Goal: Find specific page/section: Find specific page/section

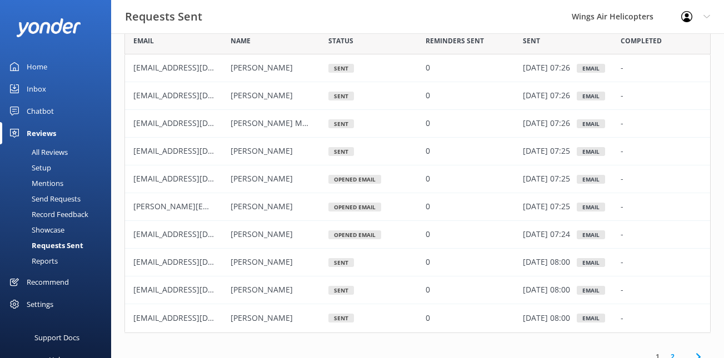
scroll to position [80, 0]
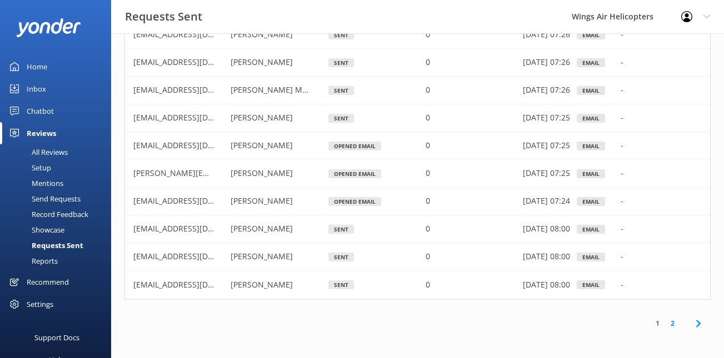
click at [674, 324] on link "2" at bounding box center [672, 323] width 15 height 11
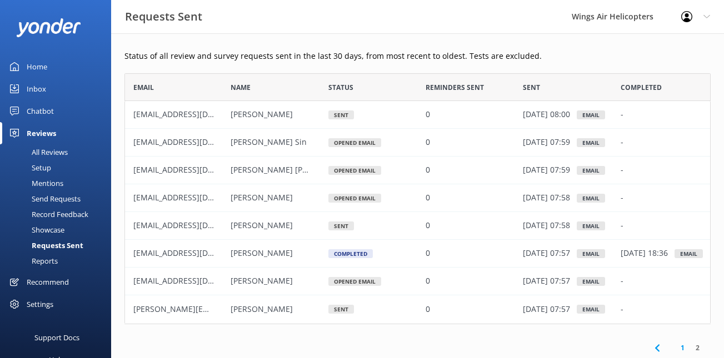
click at [46, 152] on div "All Reviews" at bounding box center [37, 152] width 61 height 16
